Goal: Transaction & Acquisition: Purchase product/service

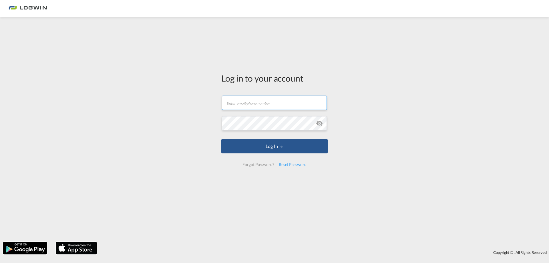
click at [262, 106] on input "text" at bounding box center [274, 103] width 105 height 14
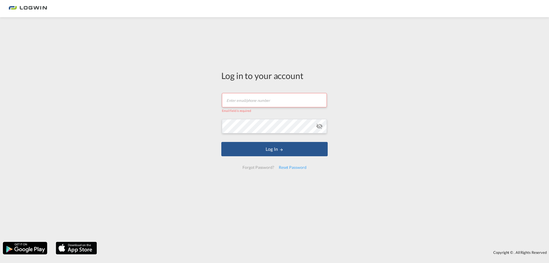
click at [244, 98] on input "text" at bounding box center [274, 100] width 105 height 14
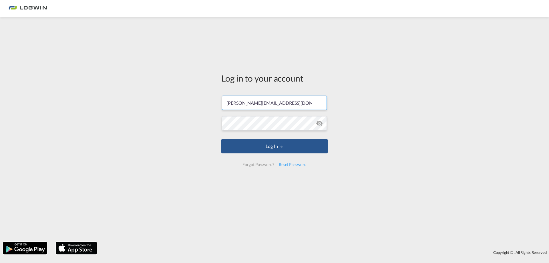
type input "[PERSON_NAME][EMAIL_ADDRESS][DOMAIN_NAME]"
click at [221, 139] on button "Log In" at bounding box center [274, 146] width 106 height 14
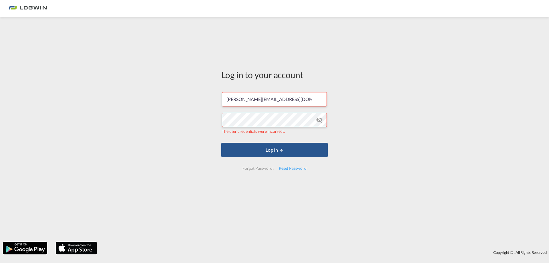
click at [320, 121] on md-icon "icon-eye-off" at bounding box center [319, 119] width 7 height 7
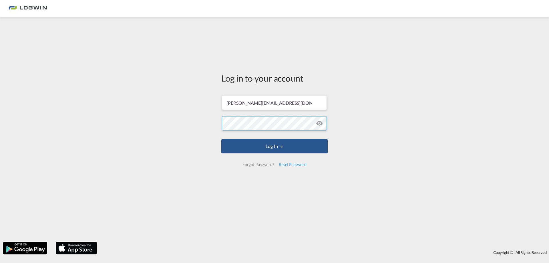
click at [221, 139] on button "Log In" at bounding box center [274, 146] width 106 height 14
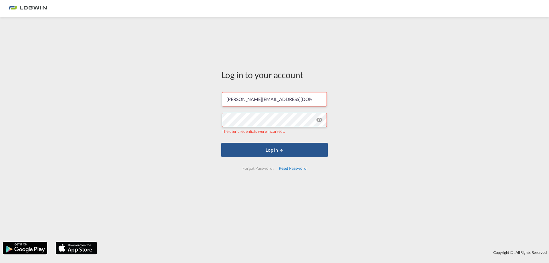
click at [297, 169] on div "Reset Password" at bounding box center [293, 168] width 32 height 10
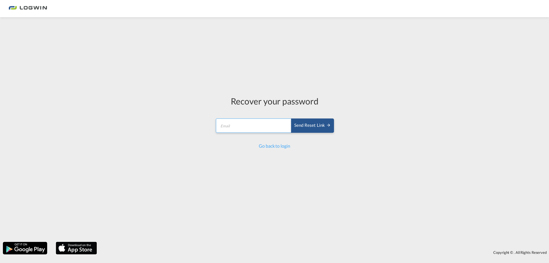
click at [238, 126] on input "email" at bounding box center [254, 125] width 76 height 14
type input "[PERSON_NAME][EMAIL_ADDRESS][DOMAIN_NAME]"
click at [312, 126] on div "Send reset link" at bounding box center [312, 125] width 37 height 7
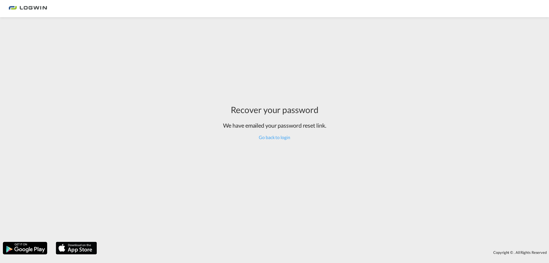
click at [465, 160] on div "Recover your password We have emailed your password reset link. Go back to login" at bounding box center [274, 129] width 549 height 219
click at [285, 138] on link "Go back to login" at bounding box center [274, 136] width 31 height 5
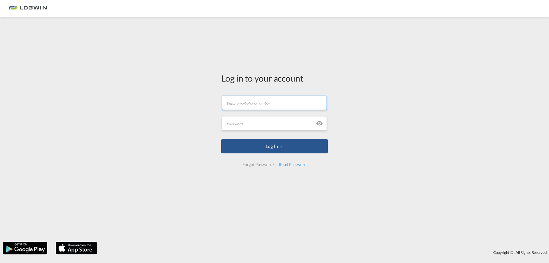
click at [255, 103] on input "text" at bounding box center [274, 103] width 105 height 14
type input "[PERSON_NAME][EMAIL_ADDRESS][DOMAIN_NAME]"
click at [272, 121] on input "Baustelle" at bounding box center [274, 123] width 105 height 14
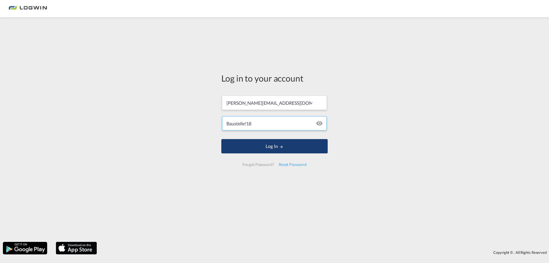
type input "Baustelle!18"
click at [268, 141] on button "Log In" at bounding box center [274, 146] width 106 height 14
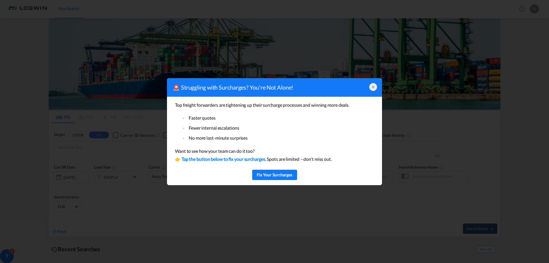
click at [375, 86] on icon at bounding box center [373, 87] width 5 height 5
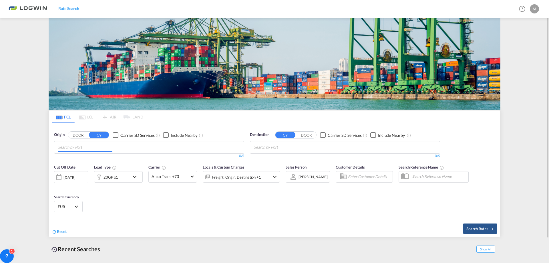
click at [120, 147] on md-chips at bounding box center [149, 147] width 190 height 12
type input "e"
type input "debrv"
click at [112, 155] on div "[GEOGRAPHIC_DATA] [GEOGRAPHIC_DATA] DEBRV" at bounding box center [102, 160] width 109 height 17
click at [296, 155] on div "0/5" at bounding box center [345, 156] width 190 height 5
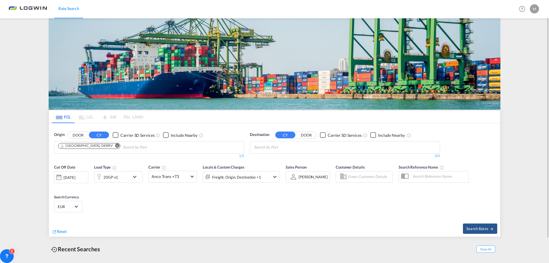
click at [292, 148] on input "Chips input." at bounding box center [281, 147] width 54 height 9
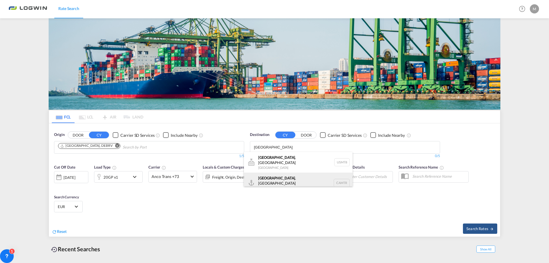
type input "[GEOGRAPHIC_DATA]"
click at [281, 178] on div "[GEOGRAPHIC_DATA] , [GEOGRAPHIC_DATA] [GEOGRAPHIC_DATA] CAMTR" at bounding box center [298, 183] width 109 height 21
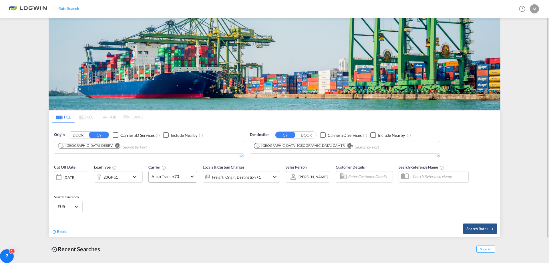
click at [191, 175] on md-select-value "Anco Trans +73" at bounding box center [173, 176] width 48 height 11
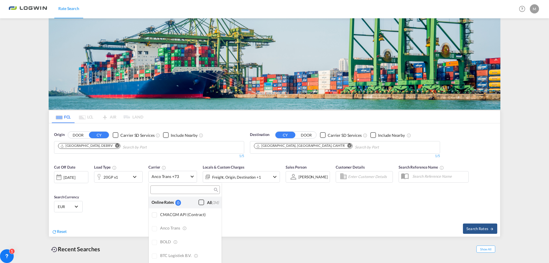
scroll to position [459, 0]
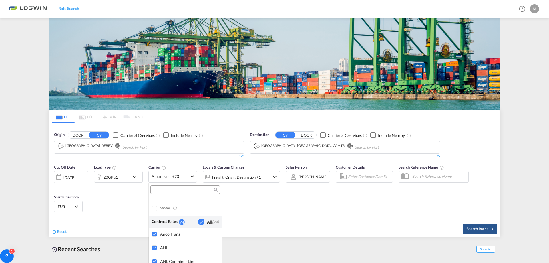
click at [184, 187] on input "search" at bounding box center [183, 189] width 62 height 5
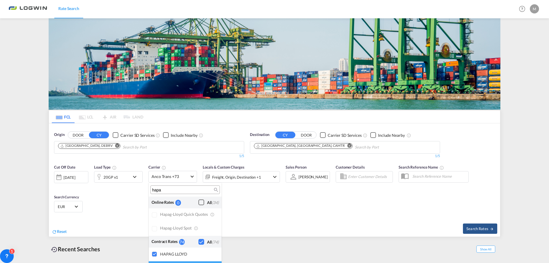
scroll to position [0, 0]
type input "hapa"
click at [188, 254] on div "HAPAG LLOYD" at bounding box center [188, 253] width 57 height 5
click at [185, 213] on div "Hapag-Lloyd Quick Quotes" at bounding box center [188, 214] width 57 height 5
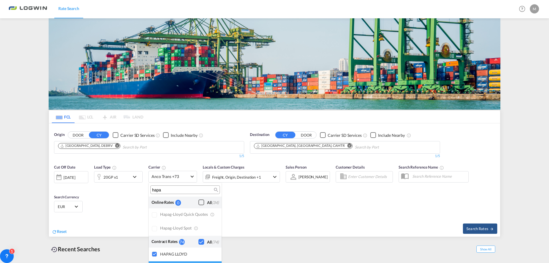
click at [154, 214] on div at bounding box center [155, 215] width 6 height 6
click at [277, 191] on md-backdrop at bounding box center [274, 131] width 549 height 263
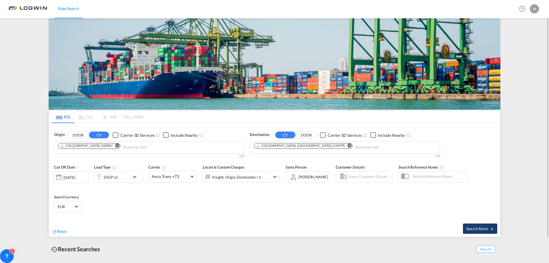
click at [486, 228] on span "Search Rates" at bounding box center [480, 228] width 27 height 5
type input "DEBRV to CAMTR / [DATE]"
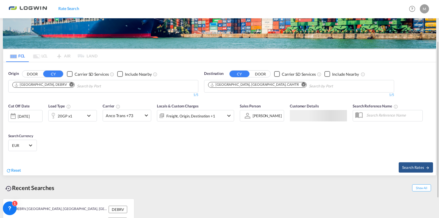
scroll to position [84, 0]
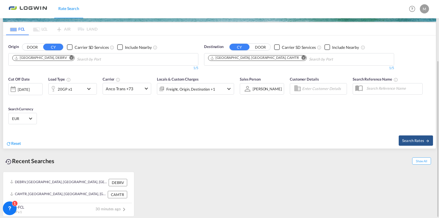
drag, startPoint x: 271, startPoint y: 154, endPoint x: 265, endPoint y: 151, distance: 7.1
